Goal: Information Seeking & Learning: Find specific fact

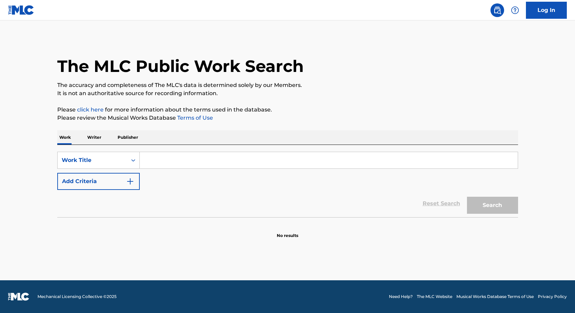
click at [161, 161] on input "Search Form" at bounding box center [329, 160] width 378 height 16
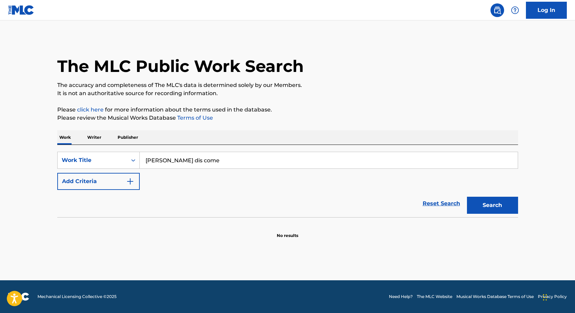
type input "muma dis come"
click at [467, 197] on button "Search" at bounding box center [492, 205] width 51 height 17
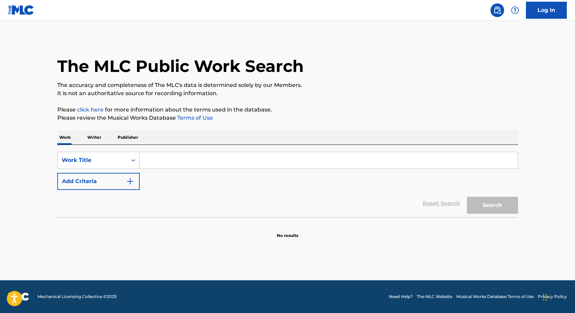
click at [152, 162] on input "Search Form" at bounding box center [329, 160] width 378 height 16
type input "mumu is coming"
click at [467, 197] on button "Search" at bounding box center [492, 205] width 51 height 17
